Goal: Check status: Check status

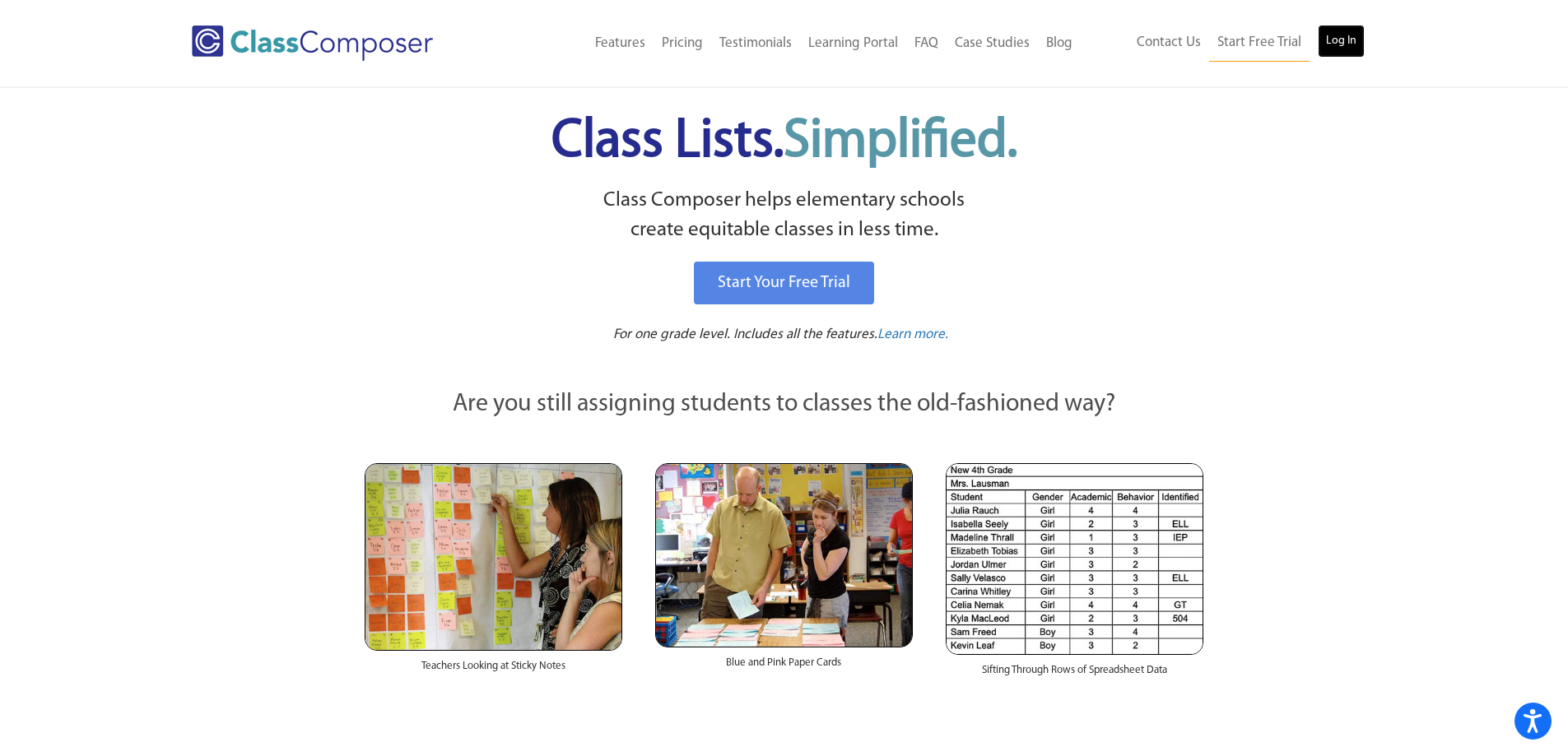
click at [1326, 36] on link "Log In" at bounding box center [1341, 41] width 47 height 33
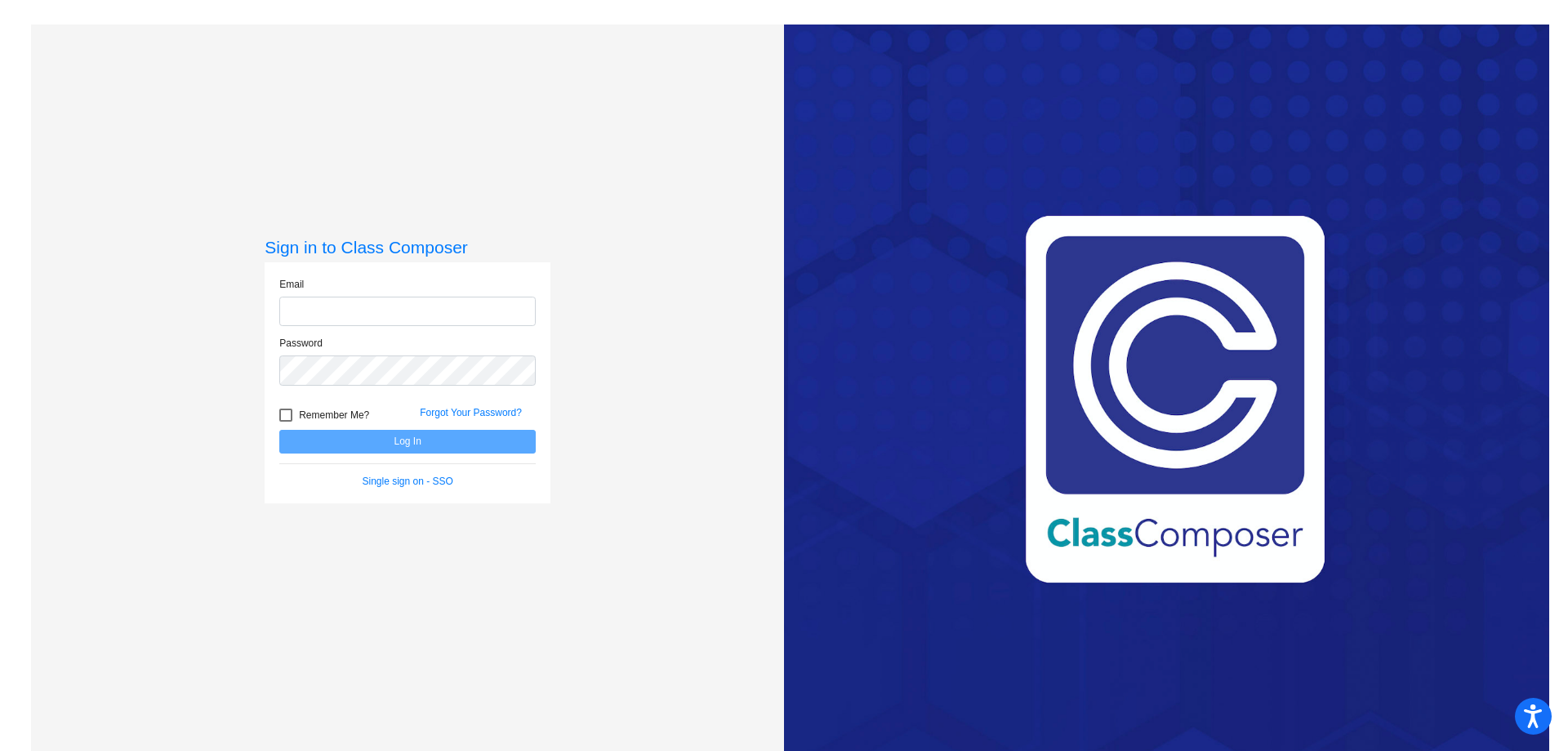
type input "[EMAIL_ADDRESS][PERSON_NAME][DOMAIN_NAME]"
drag, startPoint x: 371, startPoint y: 440, endPoint x: 904, endPoint y: 14, distance: 682.3
click at [373, 439] on button "Log In" at bounding box center [407, 442] width 256 height 24
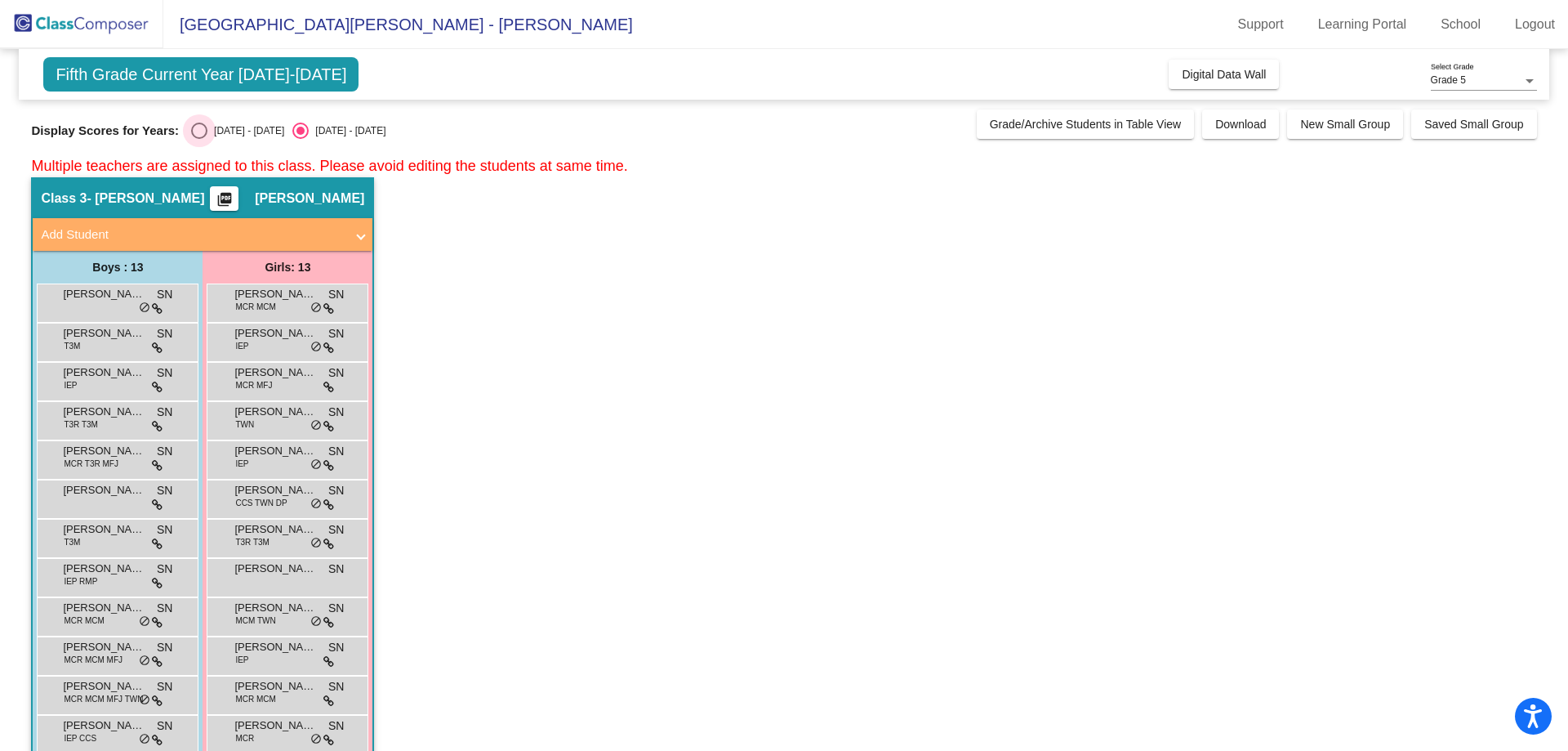
click at [197, 135] on div "Select an option" at bounding box center [199, 130] width 17 height 17
click at [198, 139] on input "2024 - 2025" at bounding box center [198, 139] width 1 height 1
radio input "true"
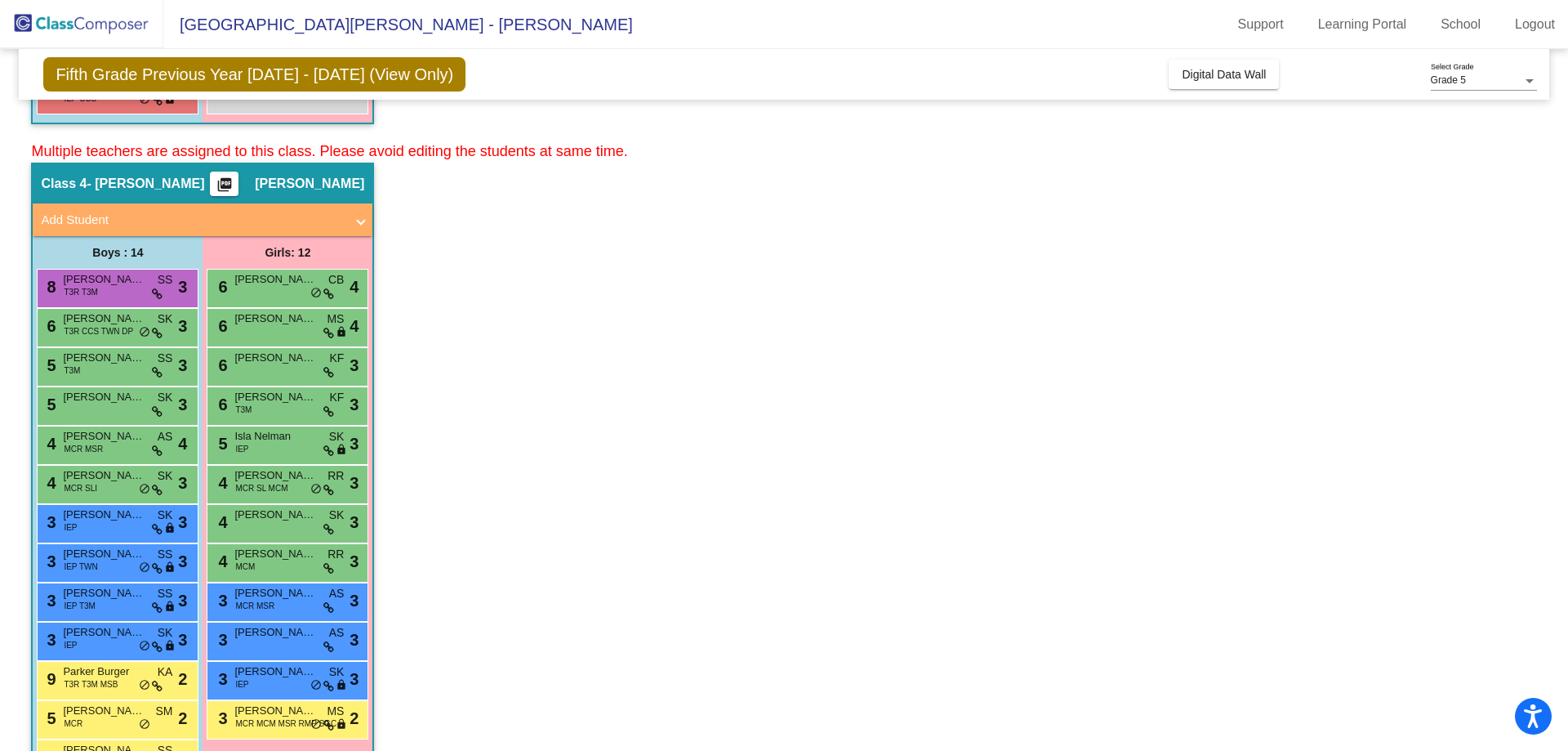
scroll to position [735, 0]
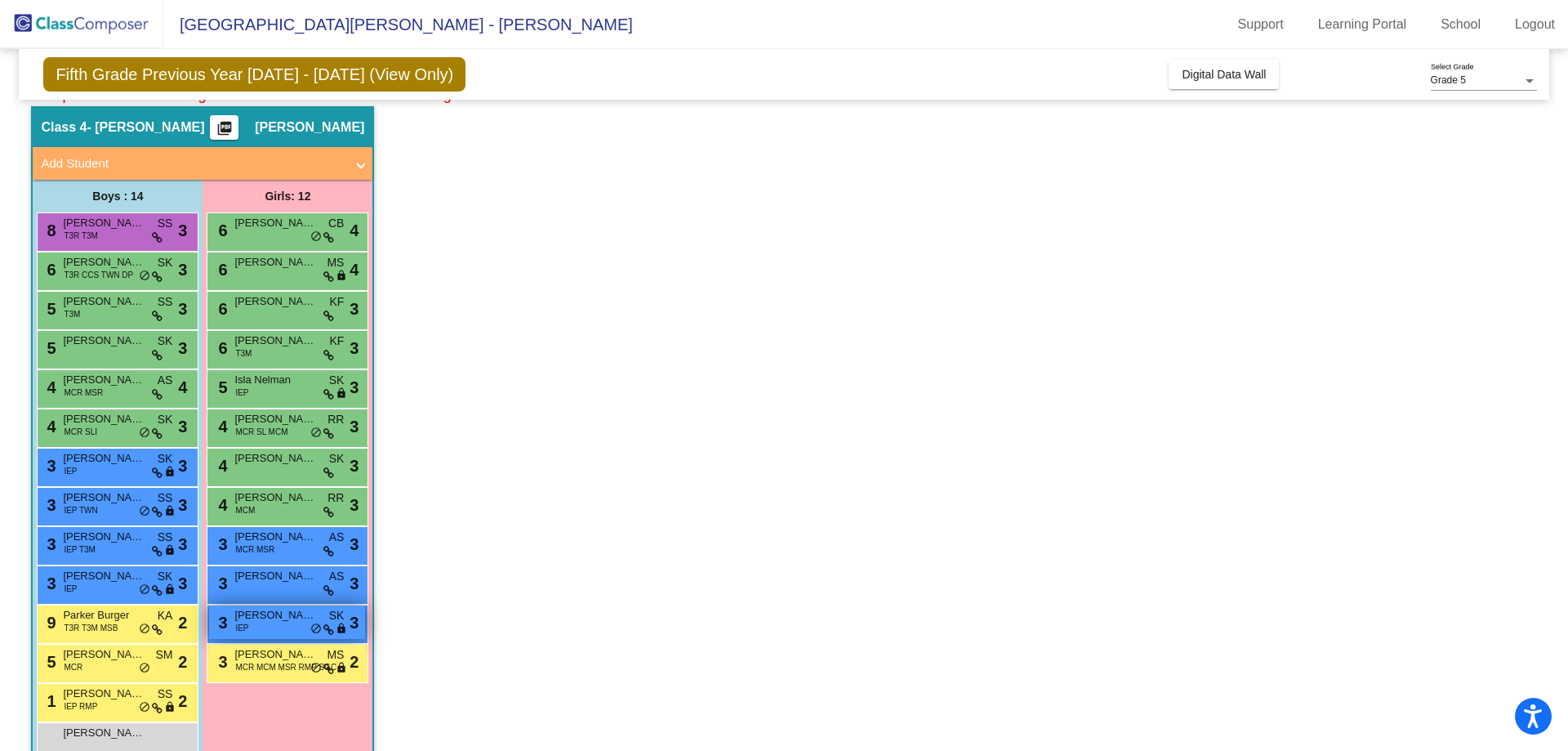
click at [291, 616] on span "Gabriella Kasunic" at bounding box center [275, 615] width 82 height 17
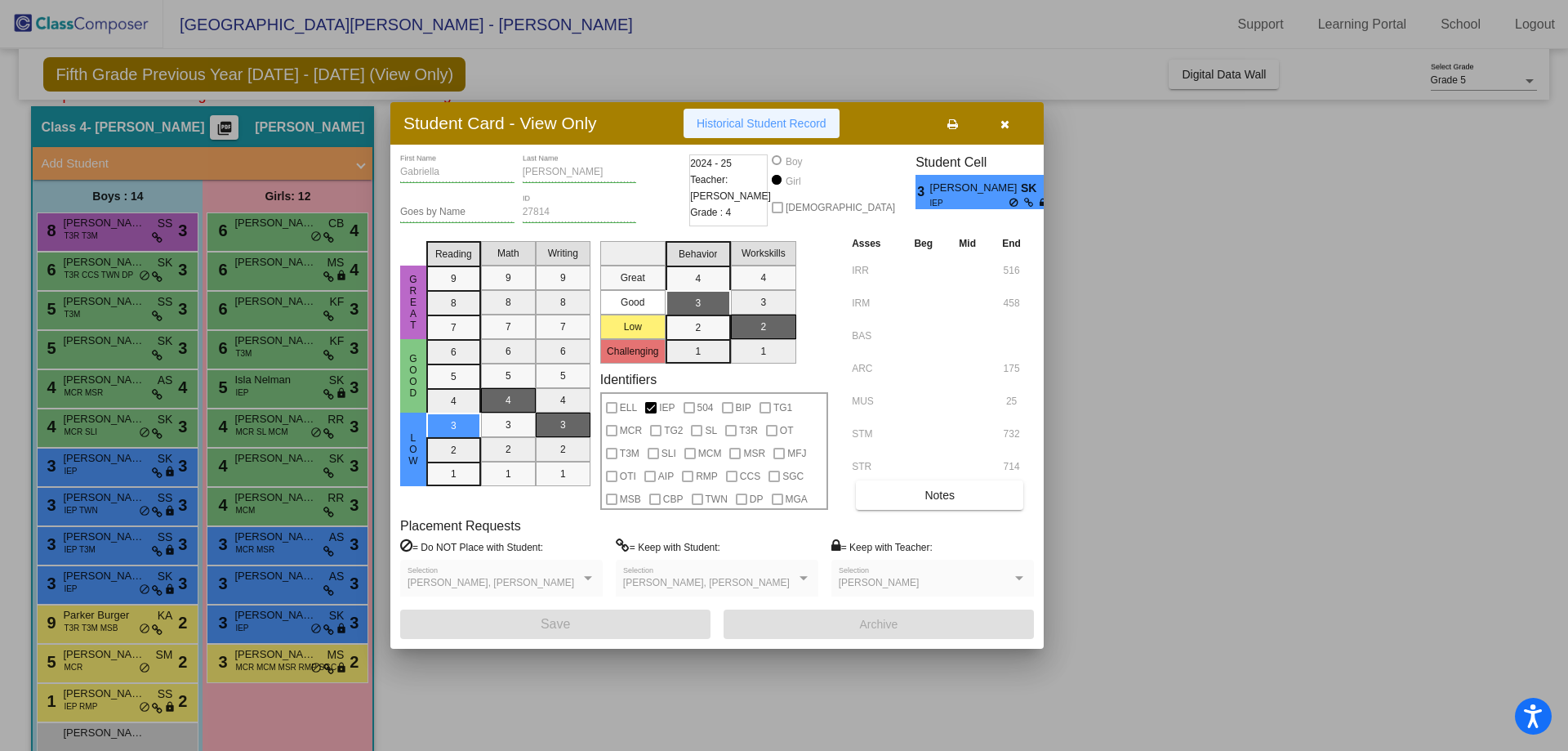
click at [724, 126] on span "Historical Student Record" at bounding box center [761, 123] width 129 height 13
